Goal: Task Accomplishment & Management: Complete application form

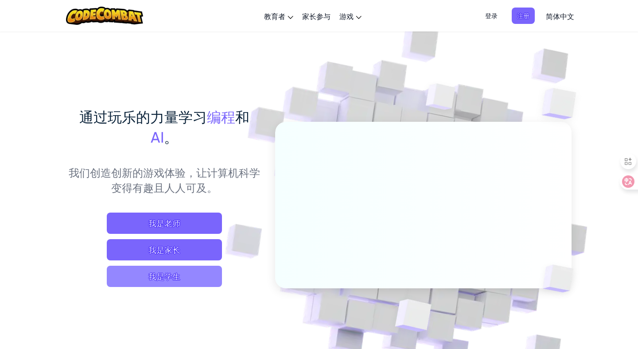
click at [205, 274] on span "我是学生" at bounding box center [164, 276] width 115 height 21
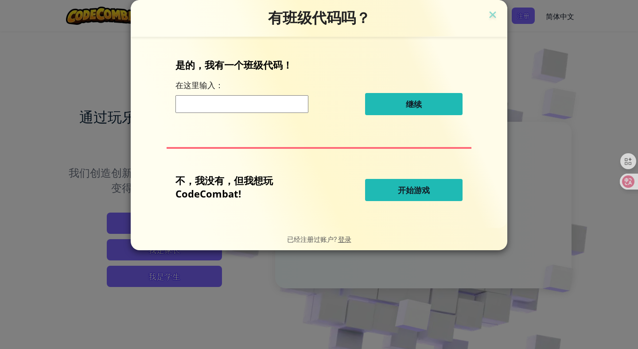
click at [392, 193] on button "开始游戏" at bounding box center [413, 190] width 97 height 22
select select "zh-HANS"
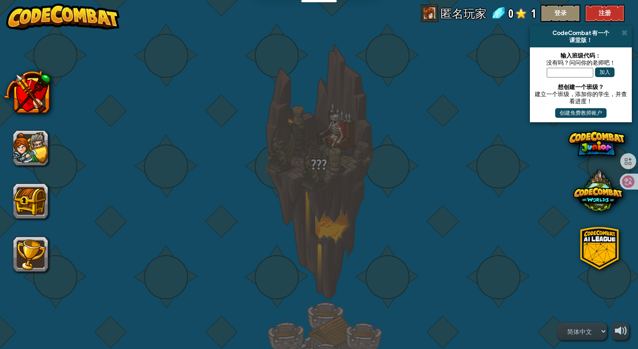
select select "zh-HANS"
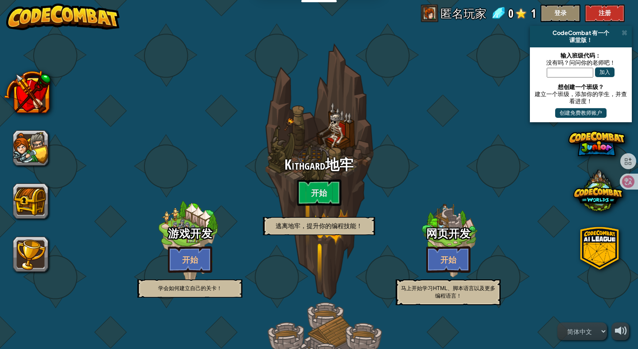
select select "zh-HANS"
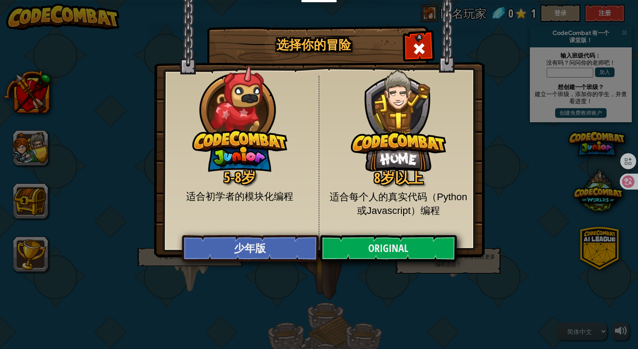
click at [390, 181] on h2 "8岁以上" at bounding box center [398, 178] width 145 height 16
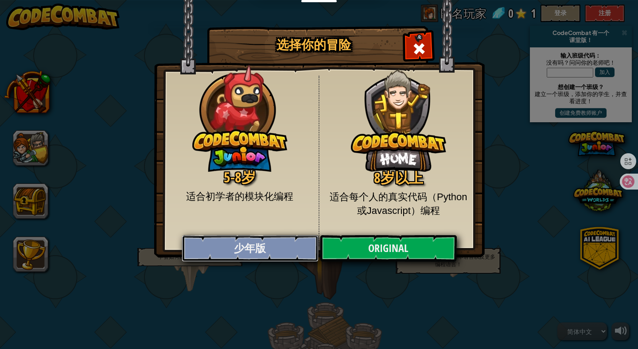
click at [287, 250] on link "少年版" at bounding box center [250, 248] width 136 height 27
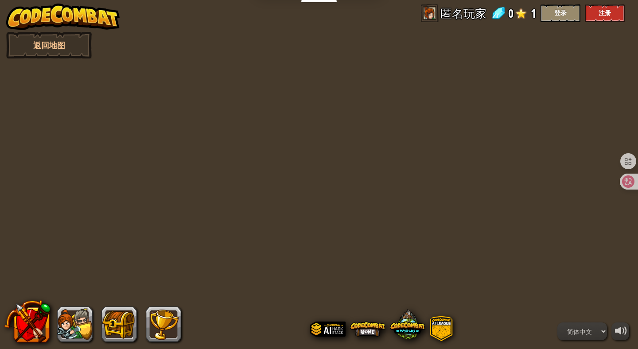
select select "zh-HANS"
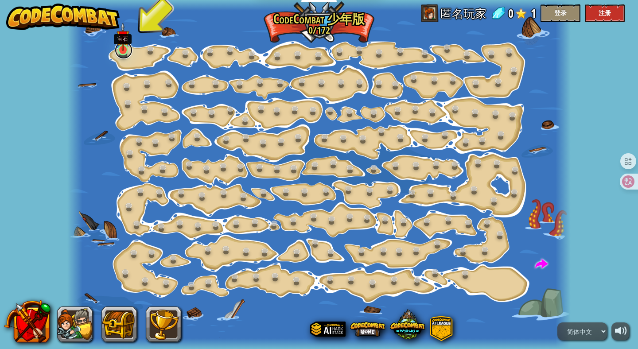
click at [124, 54] on link at bounding box center [124, 50] width 18 height 18
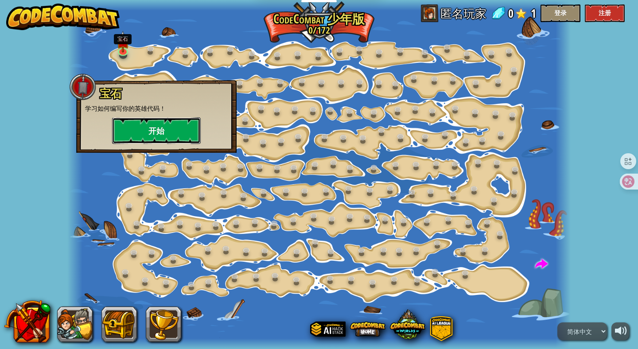
click at [169, 131] on button "开始" at bounding box center [156, 130] width 89 height 27
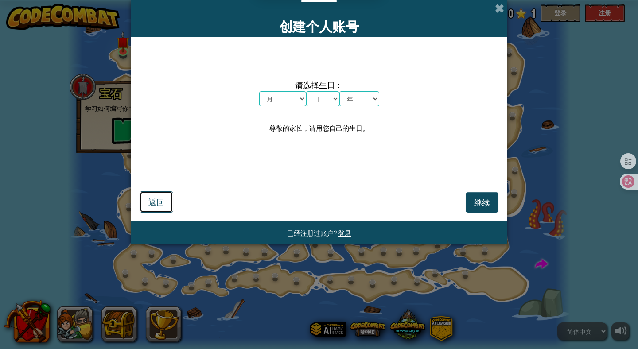
click at [163, 206] on span "返回" at bounding box center [156, 202] width 16 height 10
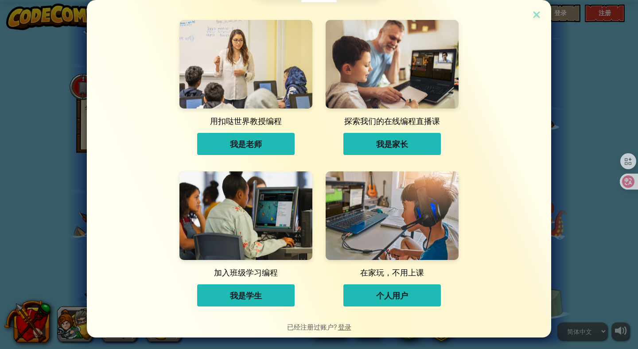
click at [413, 292] on button "个人用户" at bounding box center [391, 295] width 97 height 22
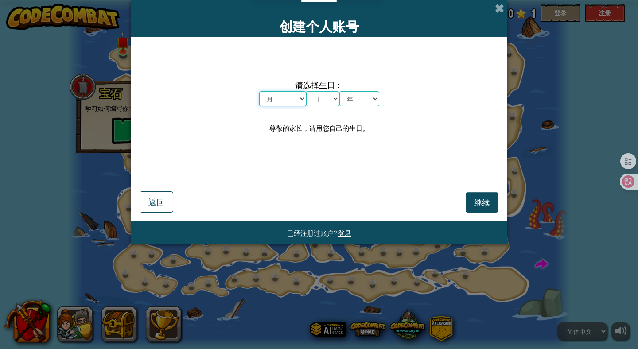
click at [289, 98] on select "月 一月 二月 三月 四月 五月 六月 七月 八月 九月 十月 十一月 十二月" at bounding box center [282, 98] width 47 height 15
select select "11"
click at [259, 91] on select "月 一月 二月 三月 四月 五月 六月 七月 八月 九月 十月 十一月 十二月" at bounding box center [282, 98] width 47 height 15
click at [330, 102] on select "日 1 2 3 4 5 6 7 8 9 10 11 12 13 14 15 16 17 18 19 20 21 22 23 24 25 26 27 28 29…" at bounding box center [322, 98] width 33 height 15
select select "7"
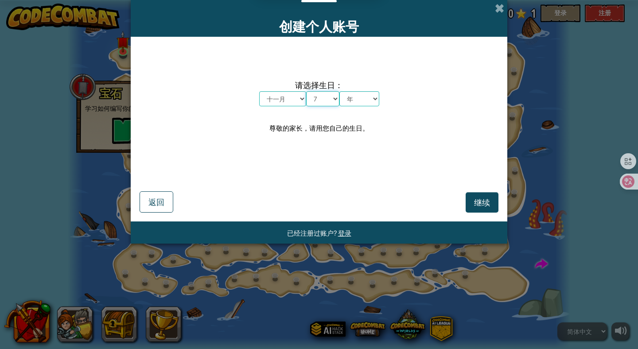
click at [306, 91] on select "日 1 2 3 4 5 6 7 8 9 10 11 12 13 14 15 16 17 18 19 20 21 22 23 24 25 26 27 28 29…" at bounding box center [322, 98] width 33 height 15
click at [364, 100] on select "年 2025 2024 2023 2022 2021 2020 2019 2018 2017 2016 2015 2014 2013 2012 2011 20…" at bounding box center [359, 98] width 40 height 15
select select "1982"
click at [339, 91] on select "年 2025 2024 2023 2022 2021 2020 2019 2018 2017 2016 2015 2014 2013 2012 2011 20…" at bounding box center [359, 98] width 40 height 15
click at [479, 206] on span "继续" at bounding box center [482, 202] width 16 height 10
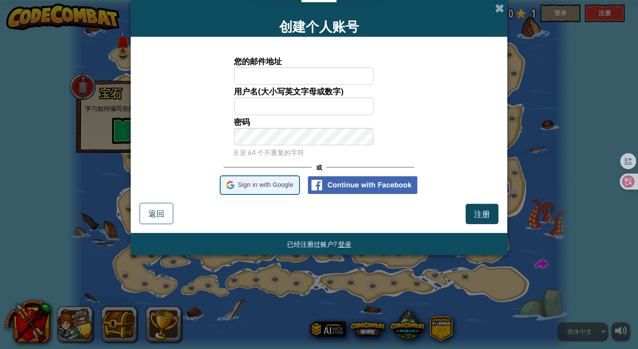
click at [277, 190] on span "Sign in with Google" at bounding box center [265, 185] width 55 height 13
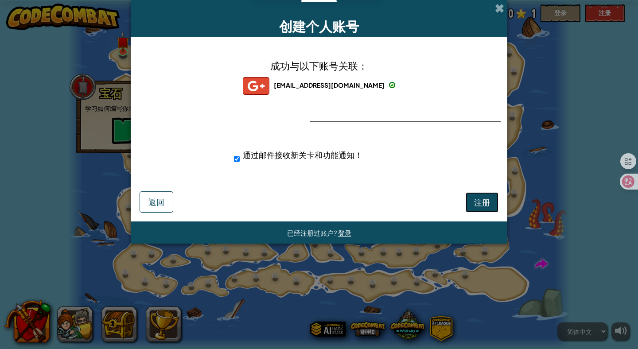
click at [483, 202] on span "注册" at bounding box center [482, 202] width 16 height 10
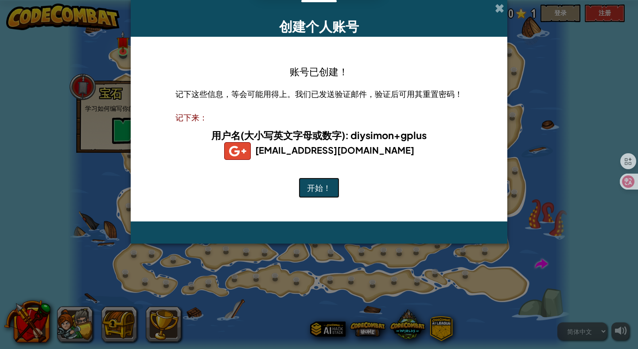
click at [317, 195] on button "开始！" at bounding box center [319, 188] width 41 height 20
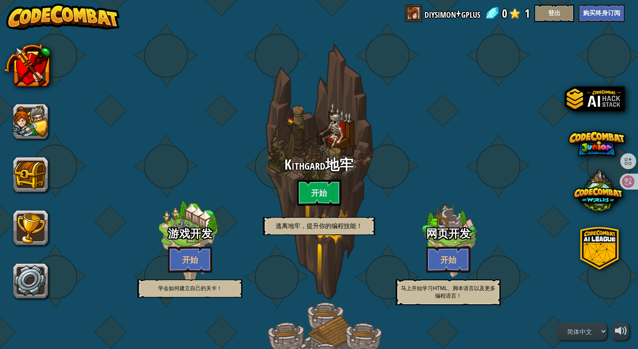
select select "zh-HANS"
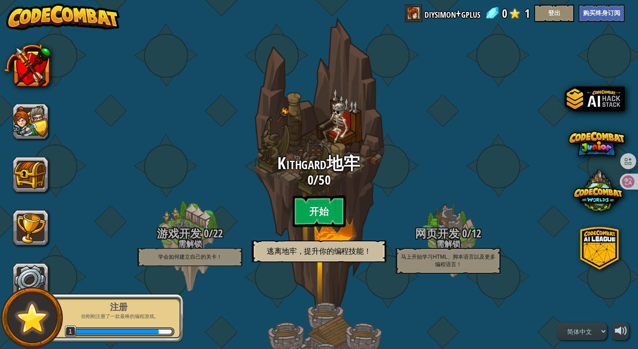
click at [322, 213] on btn "开始" at bounding box center [318, 211] width 53 height 32
select select "zh-HANS"
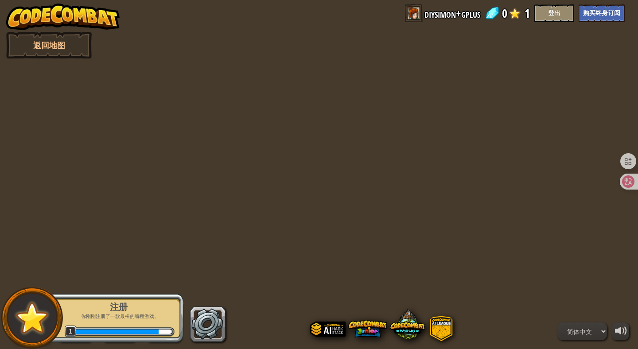
select select "zh-HANS"
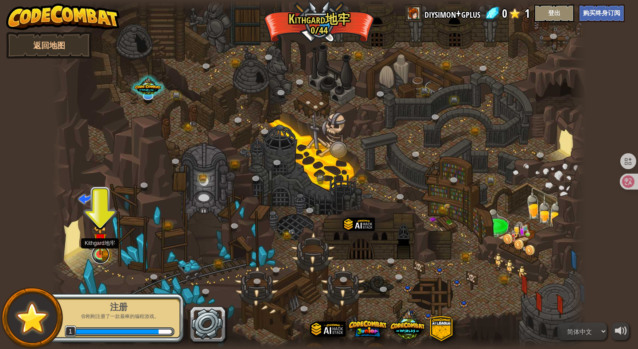
click at [101, 255] on link at bounding box center [101, 255] width 18 height 18
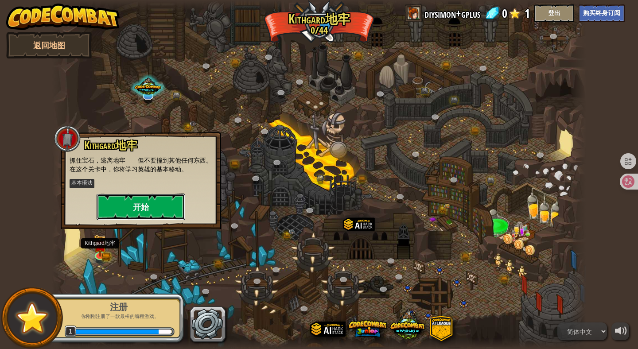
click at [158, 205] on button "开始" at bounding box center [141, 207] width 89 height 27
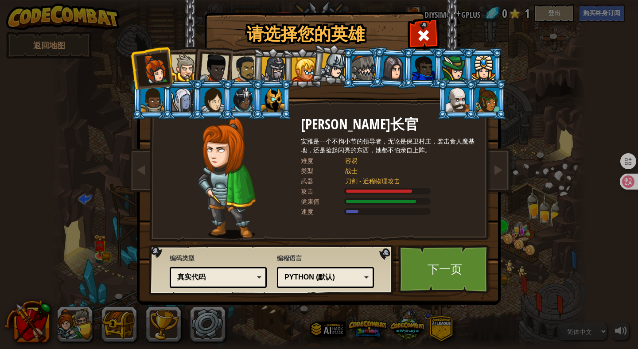
click at [340, 277] on div "Python (默认)" at bounding box center [322, 278] width 77 height 10
click at [251, 279] on div "真实代码" at bounding box center [215, 278] width 77 height 10
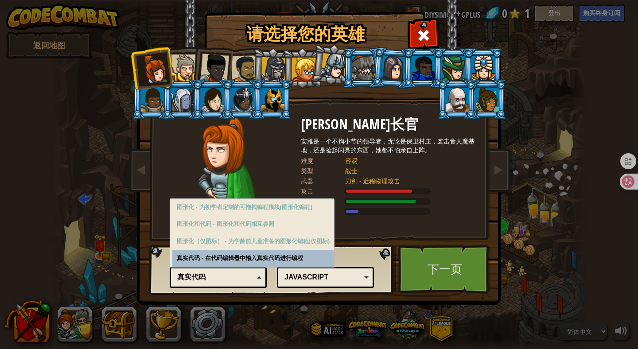
click at [251, 264] on div "真实代码 - 在代码编辑器中输入真实代码进行编程" at bounding box center [253, 258] width 162 height 17
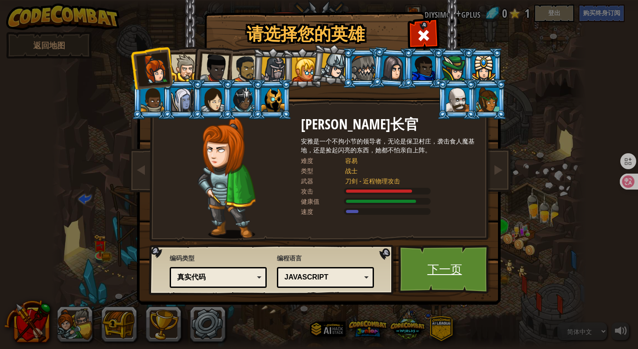
click at [450, 273] on link "下一页" at bounding box center [444, 269] width 93 height 49
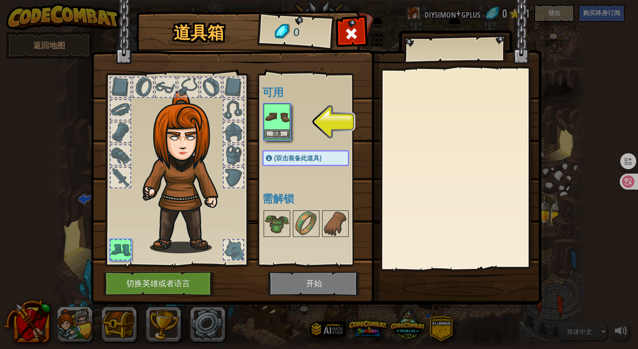
click at [280, 123] on img at bounding box center [277, 117] width 25 height 25
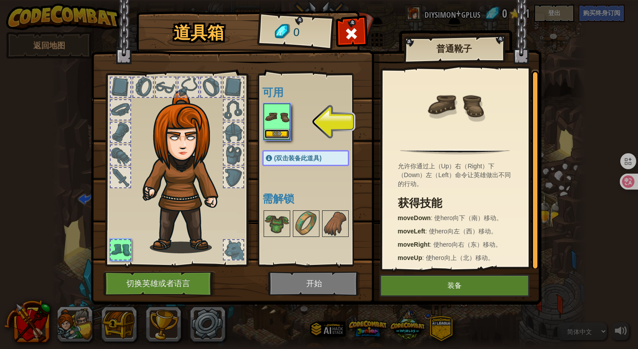
click at [280, 134] on button "装备" at bounding box center [277, 133] width 25 height 9
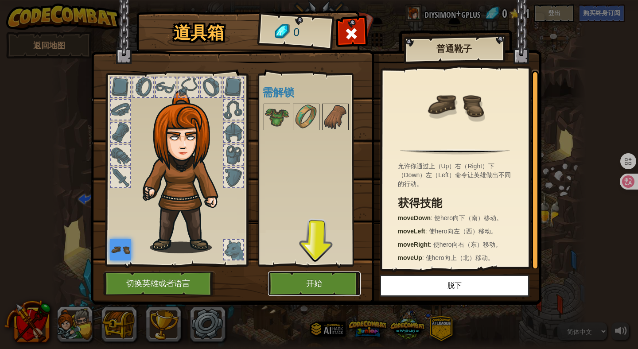
click at [313, 282] on button "开始" at bounding box center [314, 284] width 93 height 24
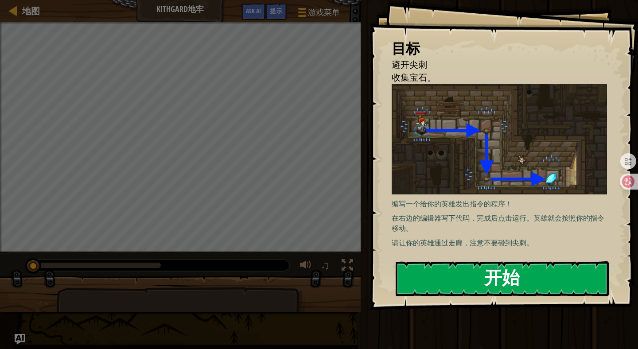
click at [454, 276] on button "开始" at bounding box center [502, 278] width 213 height 35
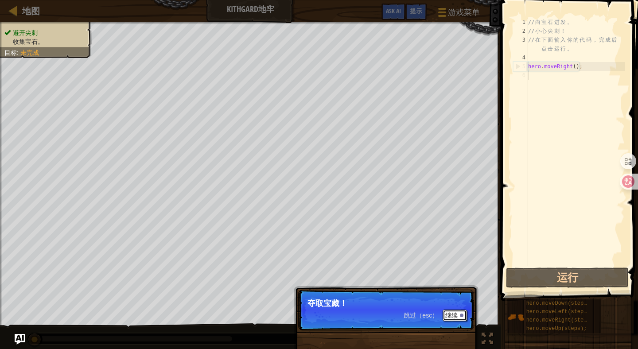
click at [454, 315] on button "继续" at bounding box center [455, 316] width 24 height 12
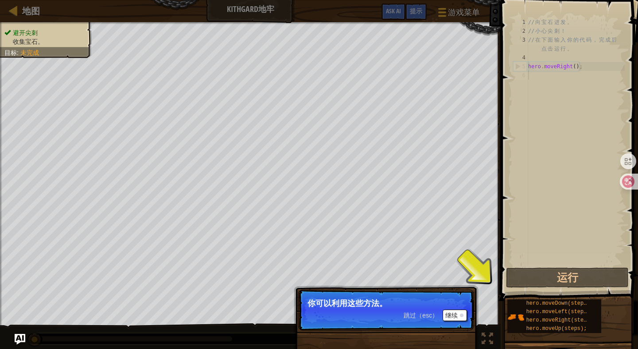
click at [454, 315] on button "继续" at bounding box center [455, 316] width 24 height 12
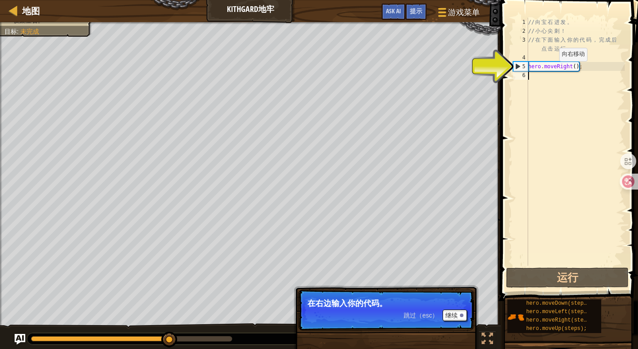
click at [548, 78] on div "// 向 宝 石 进 发 。 // 小 心 尖 刺 ！ // 在 下 面 输 入 你 的 代 码 ， 完 成 后 点 击 运 行 。 hero . moveR…" at bounding box center [575, 151] width 98 height 266
type textarea "h"
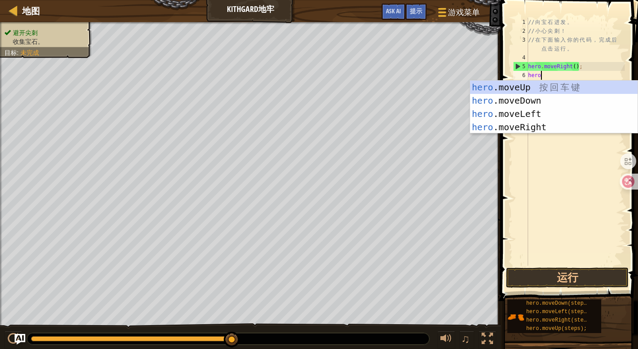
type textarea "hero."
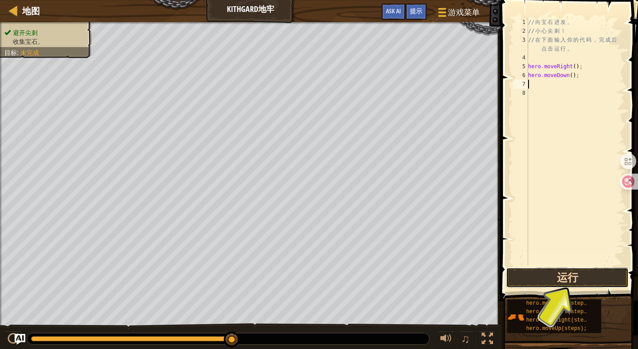
click at [577, 279] on button "运行" at bounding box center [567, 278] width 123 height 20
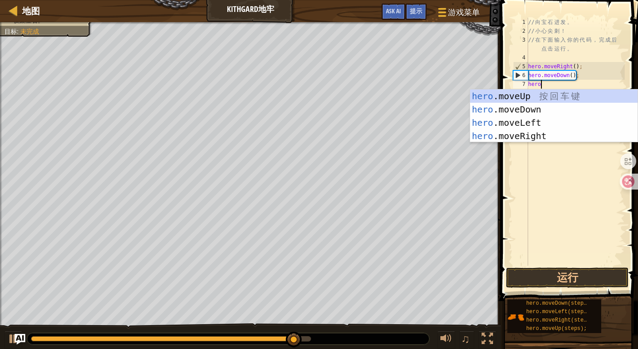
type textarea "hero."
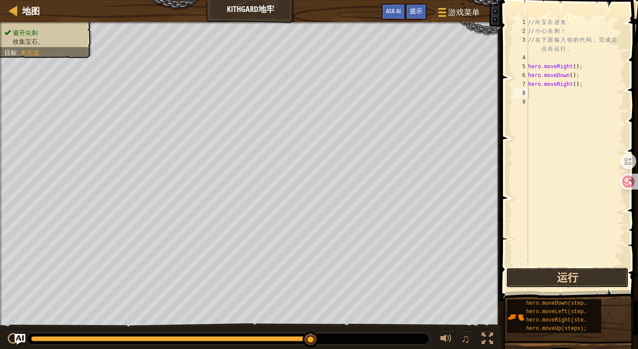
click at [588, 273] on button "运行" at bounding box center [567, 278] width 123 height 20
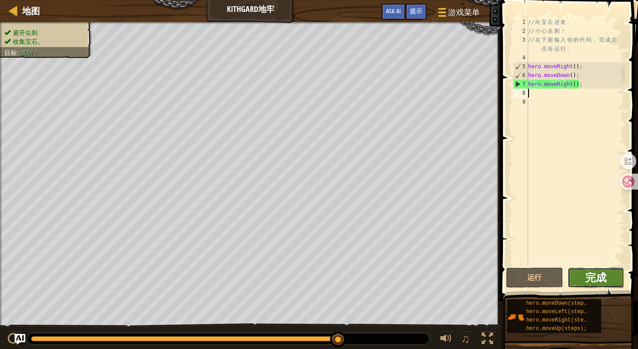
click at [592, 277] on span "完成" at bounding box center [595, 277] width 21 height 14
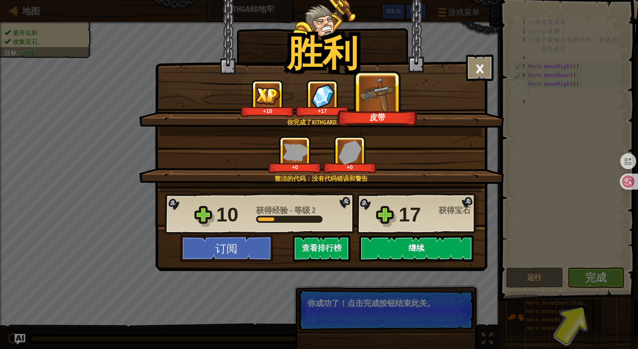
click at [424, 251] on button "继续" at bounding box center [416, 248] width 114 height 27
select select "zh-HANS"
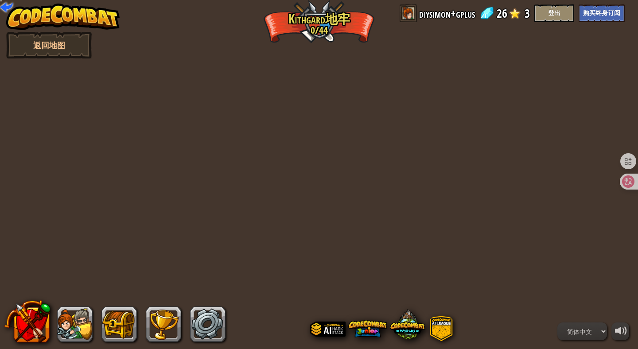
select select "zh-HANS"
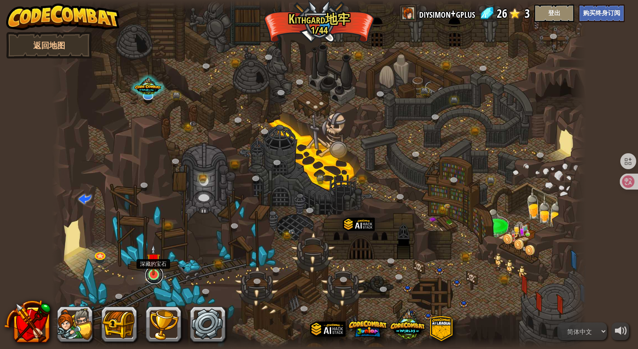
click at [156, 277] on link at bounding box center [154, 275] width 18 height 18
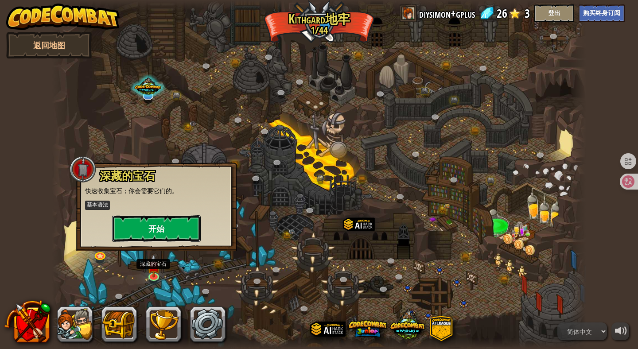
click at [166, 230] on button "开始" at bounding box center [156, 228] width 89 height 27
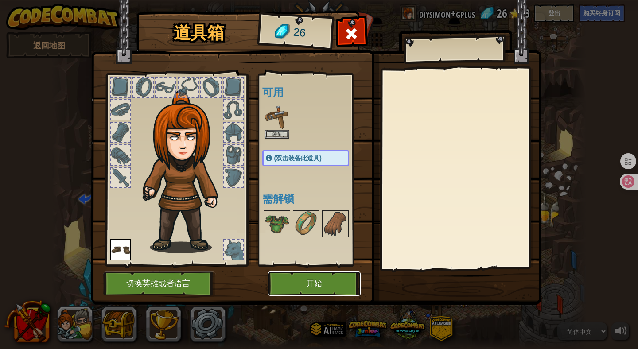
click at [303, 281] on button "开始" at bounding box center [314, 284] width 93 height 24
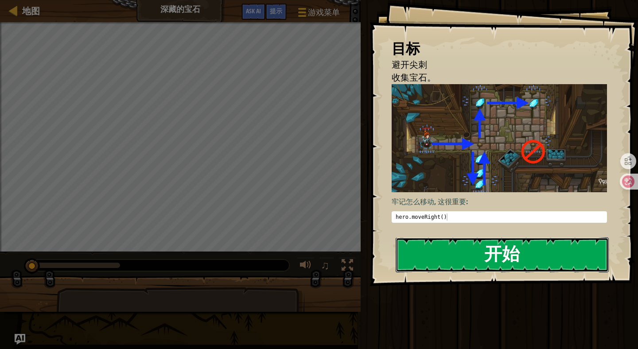
click at [470, 250] on button "开始" at bounding box center [502, 255] width 213 height 35
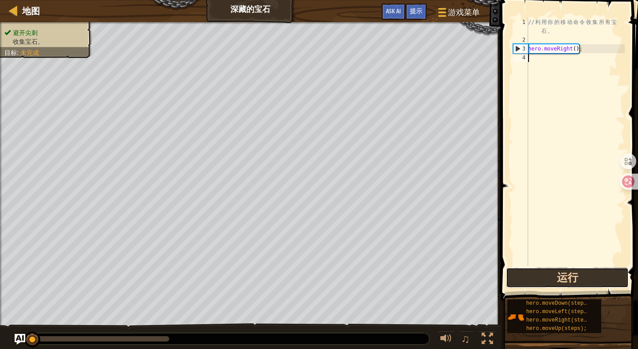
click at [531, 275] on button "运行" at bounding box center [567, 278] width 123 height 20
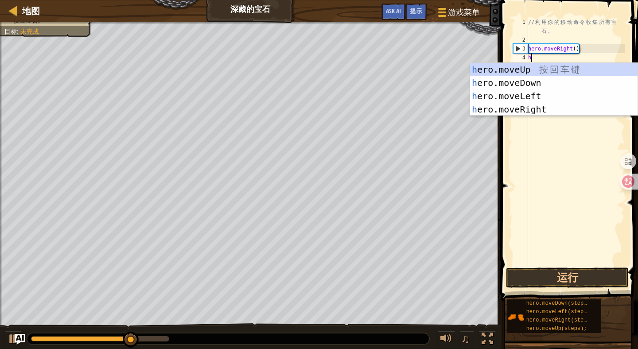
scroll to position [4, 0]
type textarea "he"
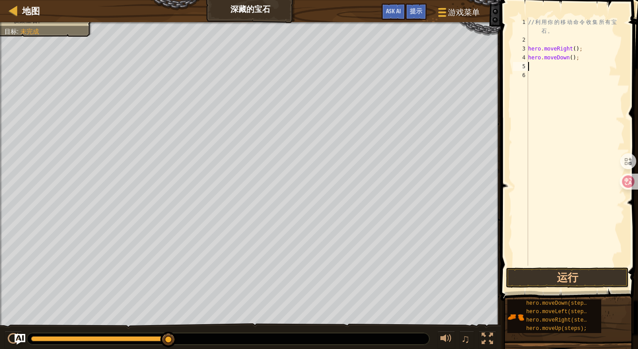
type textarea "h"
click at [569, 273] on button "运行" at bounding box center [567, 278] width 123 height 20
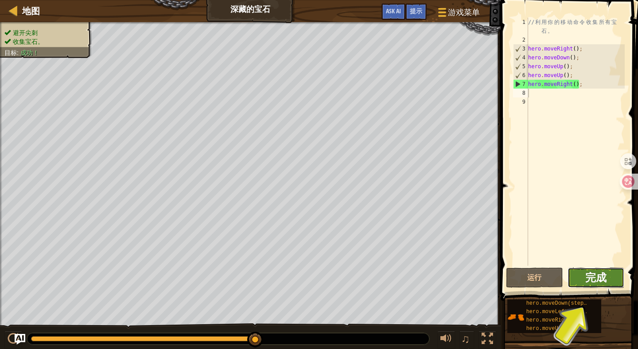
click at [597, 276] on span "完成" at bounding box center [595, 277] width 21 height 14
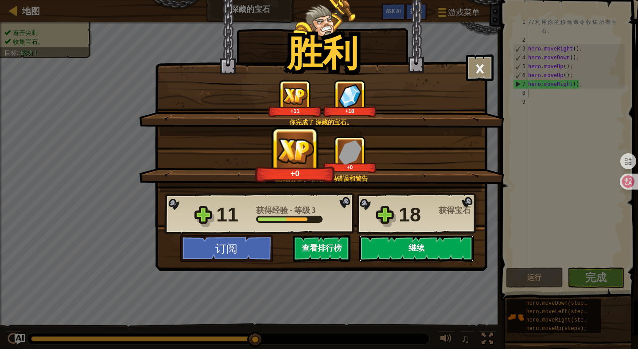
click at [435, 249] on button "继续" at bounding box center [416, 248] width 114 height 27
select select "zh-HANS"
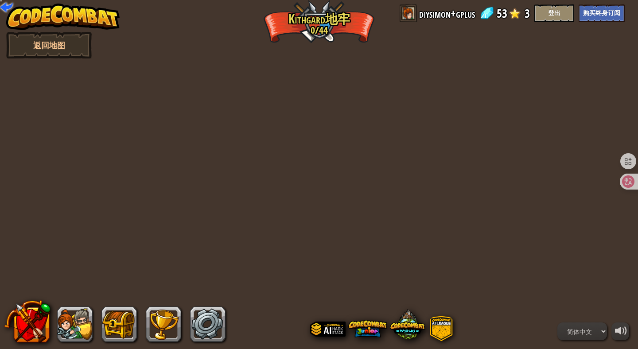
select select "zh-HANS"
